Goal: Book appointment/travel/reservation

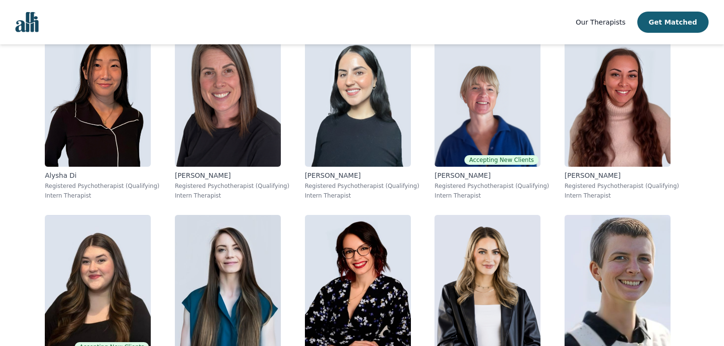
scroll to position [3274, 0]
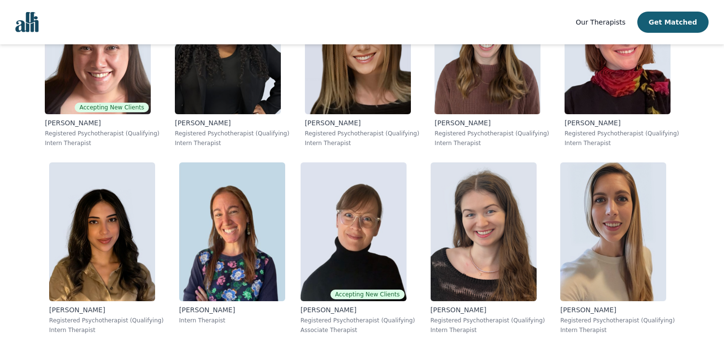
click at [27, 22] on img "Global" at bounding box center [26, 22] width 23 height 20
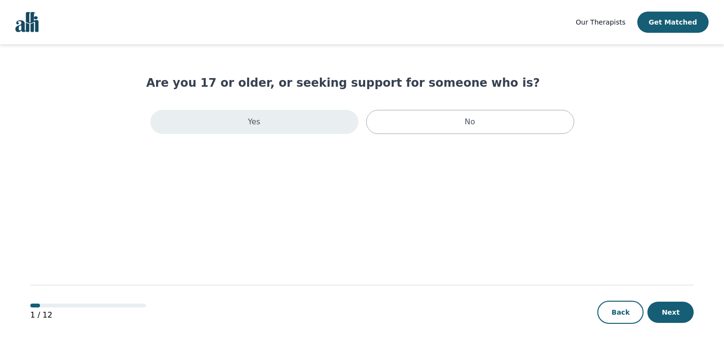
click at [330, 124] on div "Yes" at bounding box center [254, 122] width 208 height 24
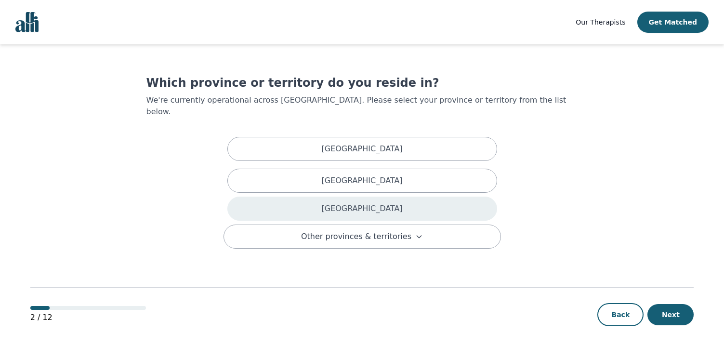
click at [369, 206] on div "Ontario" at bounding box center [362, 209] width 270 height 24
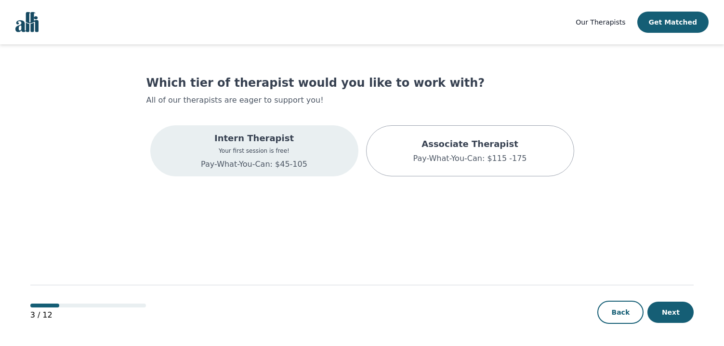
click at [311, 170] on div "Intern Therapist Your first session is free! Pay-What-You-Can: $45-105" at bounding box center [254, 150] width 208 height 51
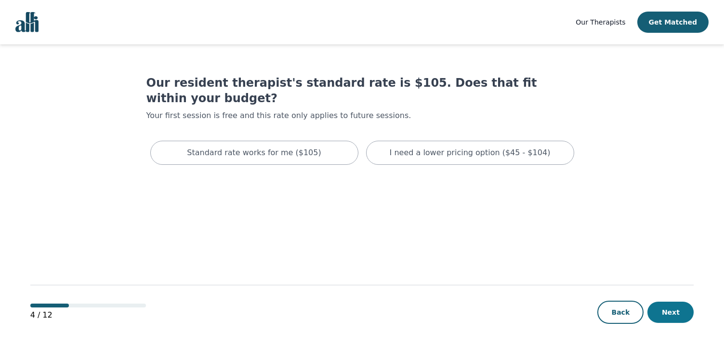
click at [670, 312] on button "Next" at bounding box center [670, 312] width 46 height 21
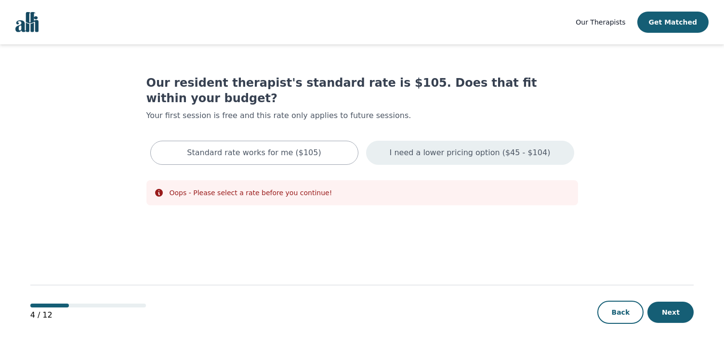
click at [495, 147] on p "I need a lower pricing option ($45 - $104)" at bounding box center [470, 153] width 161 height 12
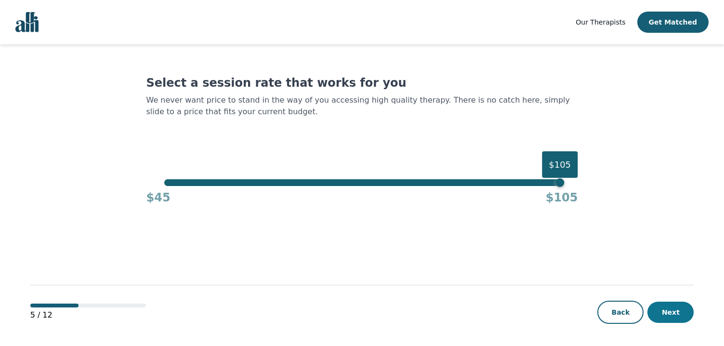
click at [670, 320] on button "Next" at bounding box center [670, 312] width 46 height 21
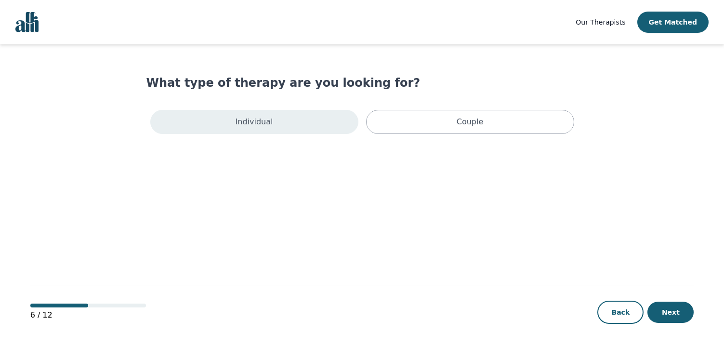
click at [333, 120] on div "Individual" at bounding box center [254, 122] width 208 height 24
